Goal: Book appointment/travel/reservation

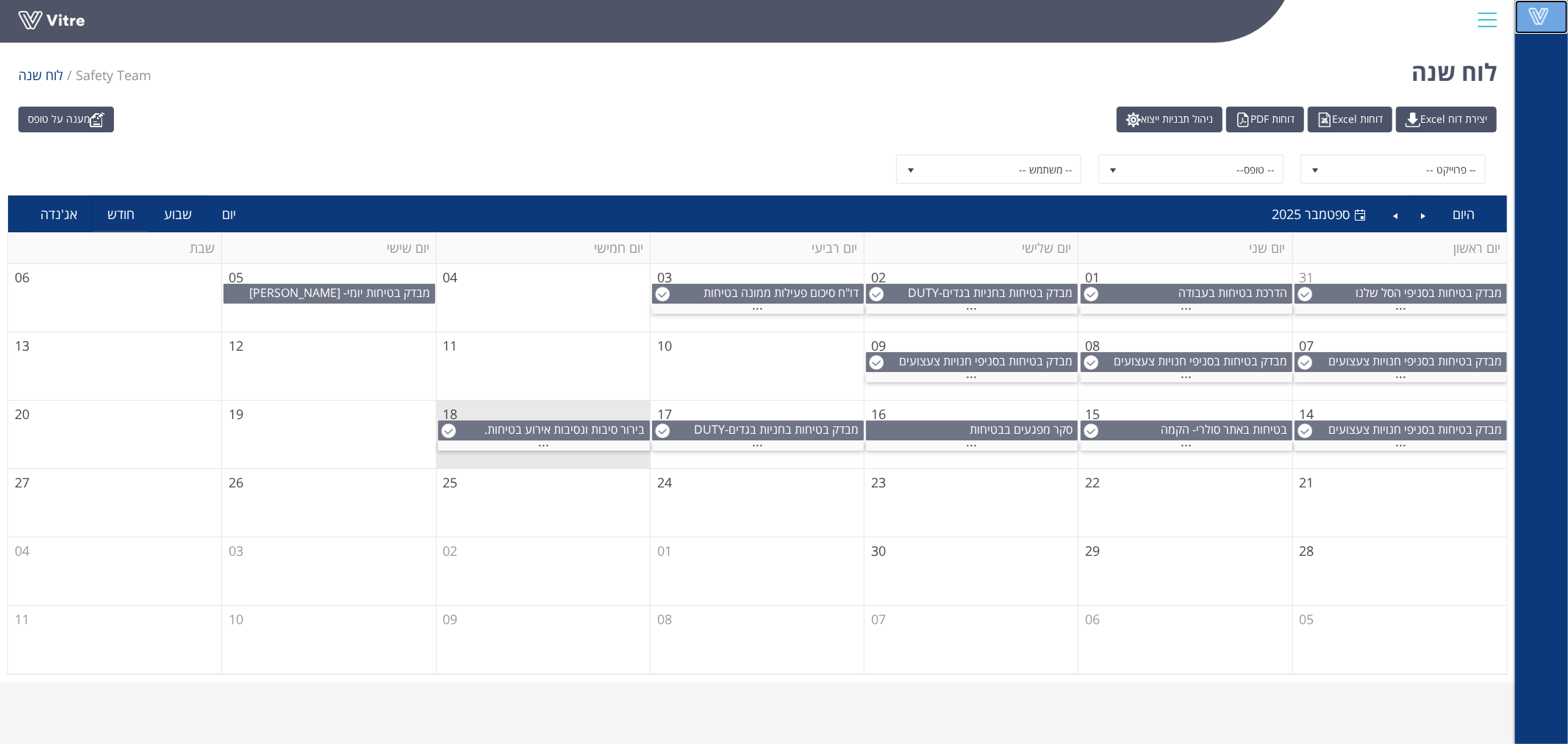
click at [1538, 23] on span at bounding box center [1538, 16] width 36 height 18
click at [1549, 27] on link "Vitre" at bounding box center [1541, 17] width 53 height 34
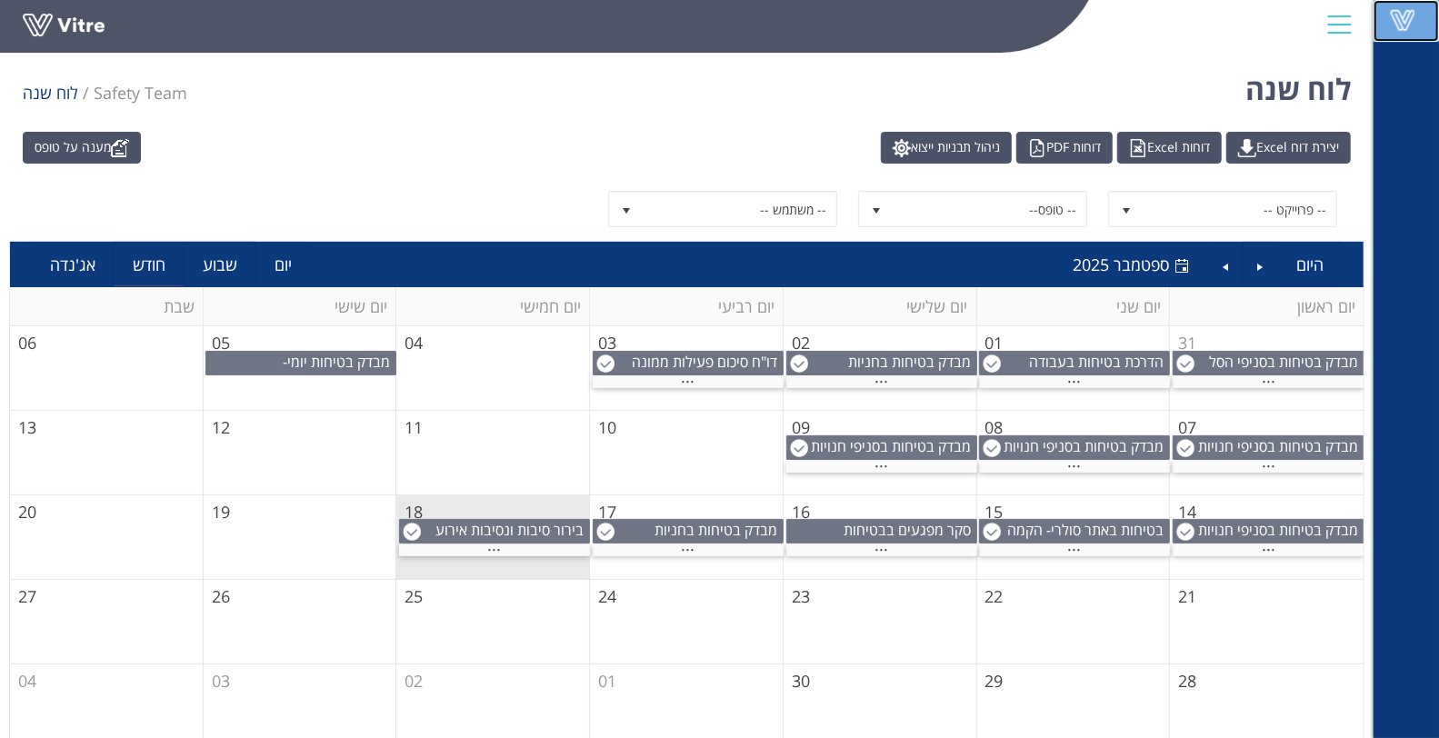
click at [1411, 35] on link "Vitre" at bounding box center [1406, 21] width 65 height 42
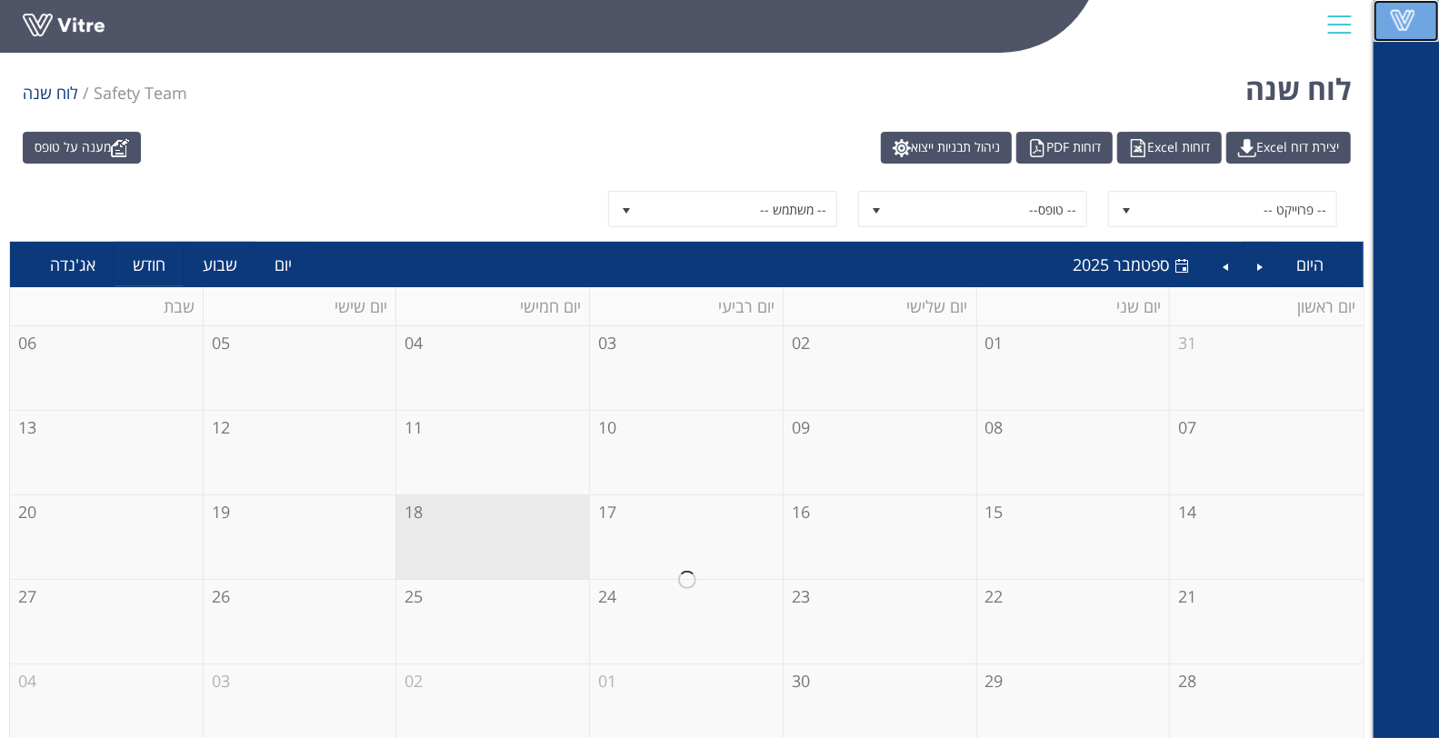
click at [1388, 11] on span at bounding box center [1402, 20] width 45 height 22
